Goal: Go to known website: Access a specific website the user already knows

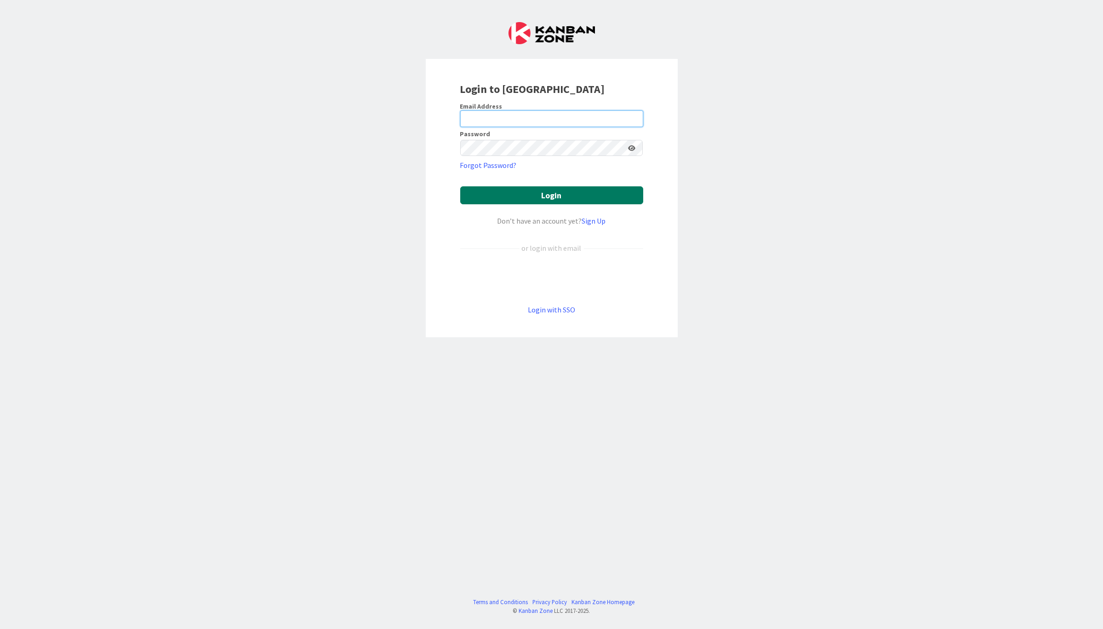
type input "[PERSON_NAME][EMAIL_ADDRESS][PERSON_NAME][DOMAIN_NAME]"
click at [557, 195] on button "Login" at bounding box center [551, 195] width 183 height 18
type input "[PERSON_NAME][EMAIL_ADDRESS][PERSON_NAME][DOMAIN_NAME]"
click at [556, 193] on button "Login" at bounding box center [551, 195] width 183 height 18
